Goal: Information Seeking & Learning: Find specific fact

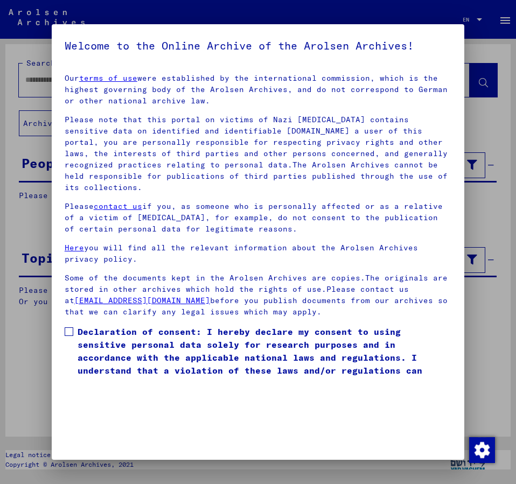
click at [71, 327] on span at bounding box center [69, 331] width 9 height 9
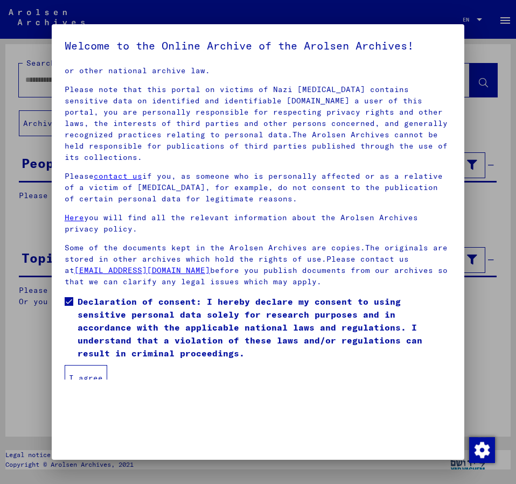
click at [90, 365] on button "I agree" at bounding box center [86, 378] width 43 height 26
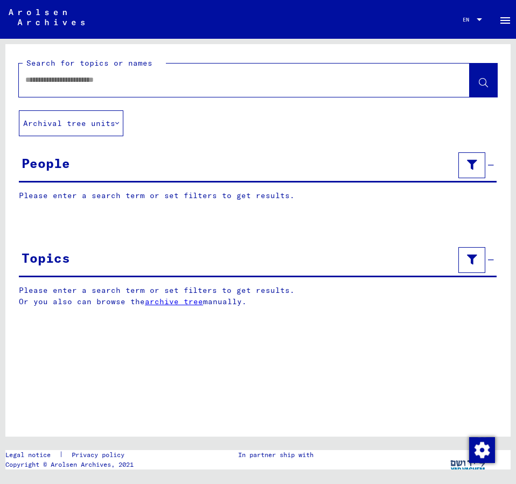
click at [60, 114] on button "Archival tree units" at bounding box center [71, 123] width 104 height 26
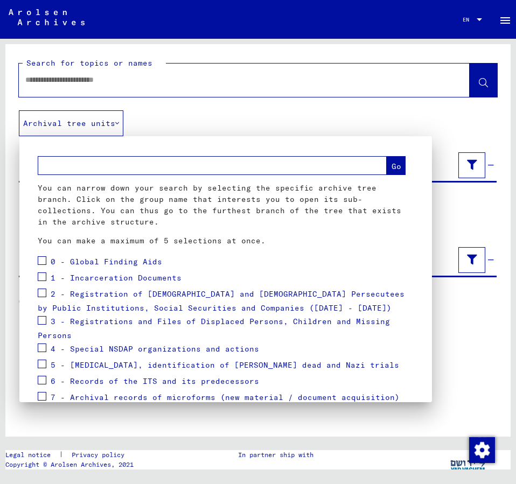
click at [59, 122] on div at bounding box center [258, 242] width 516 height 484
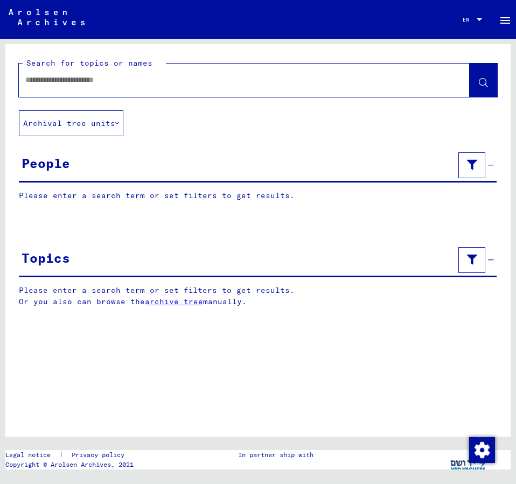
click at [73, 82] on input "text" at bounding box center [234, 79] width 418 height 11
type input "**********"
click at [483, 78] on span at bounding box center [483, 81] width 9 height 11
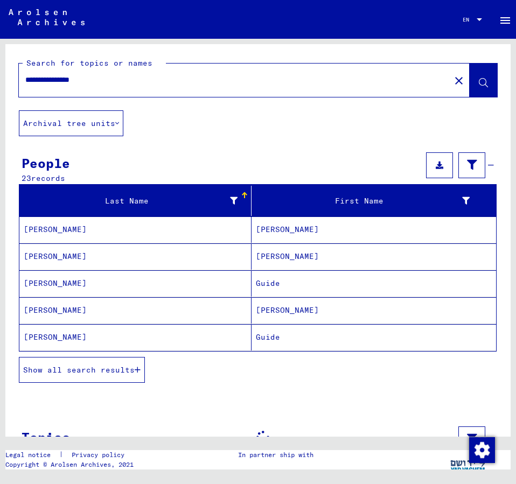
scroll to position [103, 0]
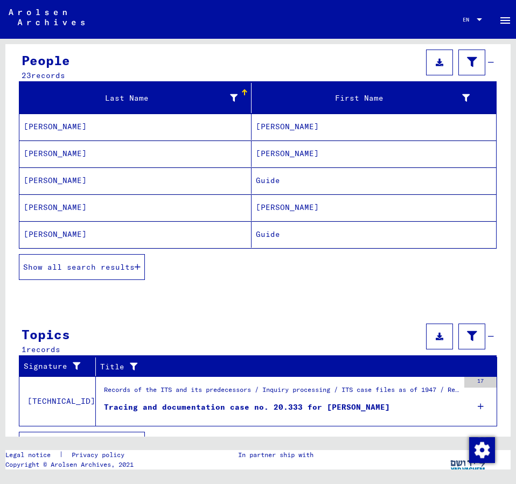
click at [93, 270] on span "Show all search results" at bounding box center [78, 267] width 111 height 10
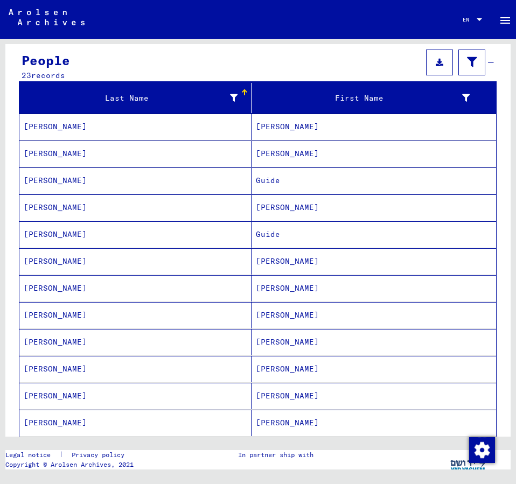
click at [277, 366] on mat-cell "[PERSON_NAME]" at bounding box center [374, 369] width 245 height 26
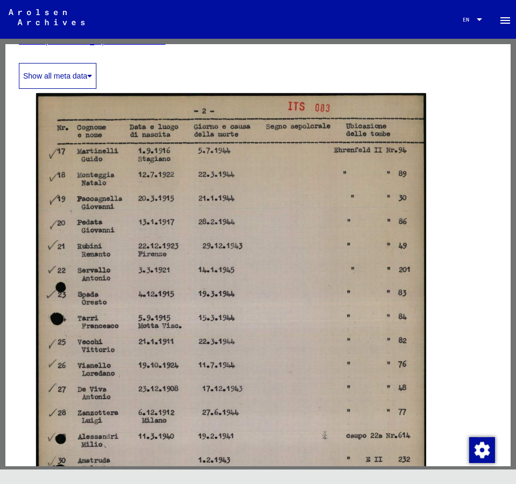
scroll to position [174, 0]
